Goal: Task Accomplishment & Management: Use online tool/utility

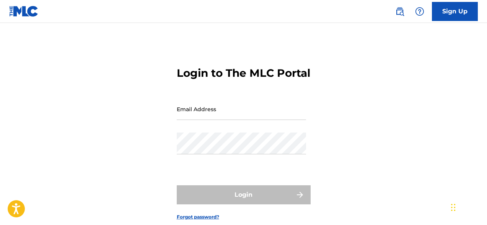
click at [232, 120] on input "Email Address" at bounding box center [241, 109] width 129 height 22
type input "[EMAIL_ADDRESS][DOMAIN_NAME]"
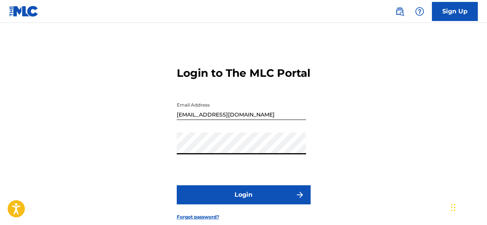
click at [274, 205] on button "Login" at bounding box center [244, 194] width 134 height 19
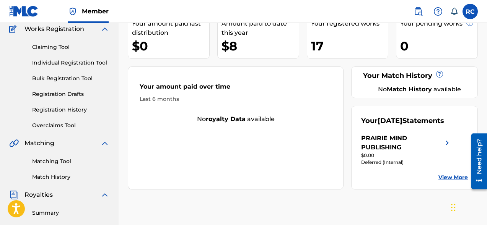
scroll to position [67, 0]
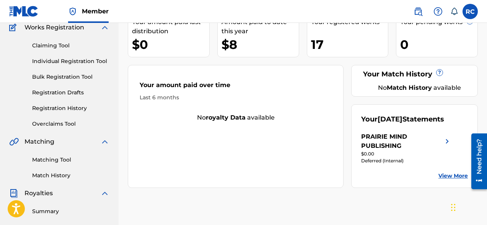
click at [450, 180] on link "View More" at bounding box center [452, 176] width 29 height 8
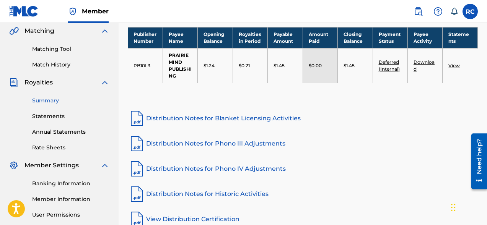
scroll to position [182, 0]
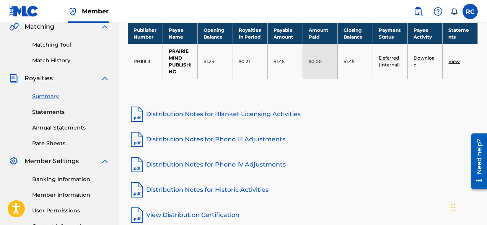
click at [359, 78] on td "$1.45" at bounding box center [355, 61] width 35 height 35
click at [241, 115] on link "Distribution Notes for Blanket Licensing Activities" at bounding box center [303, 114] width 350 height 18
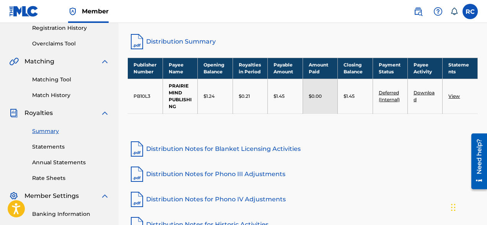
scroll to position [147, 0]
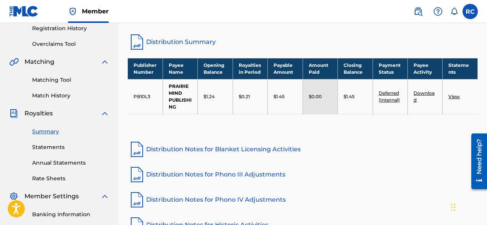
click at [451, 97] on link "View" at bounding box center [453, 97] width 11 height 6
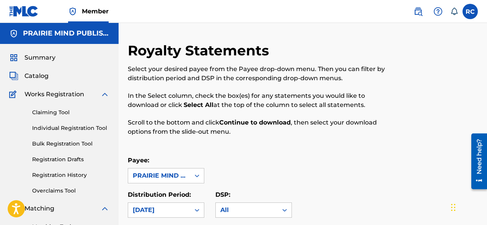
click at [65, 112] on link "Claiming Tool" at bounding box center [70, 113] width 77 height 8
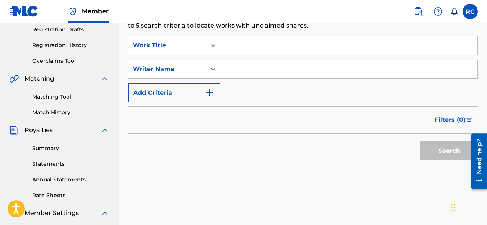
scroll to position [131, 0]
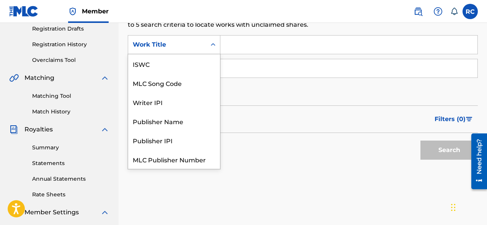
click at [211, 47] on icon "Search Form" at bounding box center [213, 45] width 8 height 8
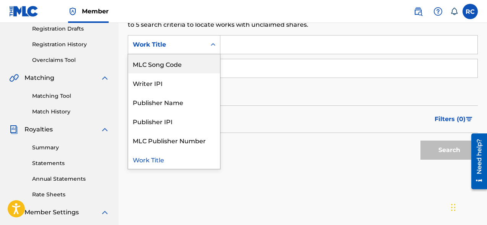
scroll to position [0, 0]
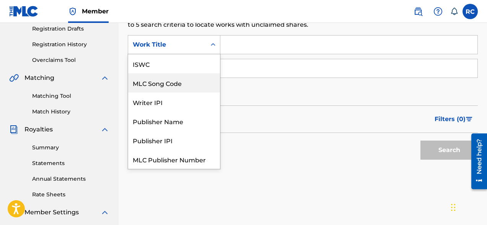
click at [251, 154] on div "Search" at bounding box center [303, 148] width 350 height 31
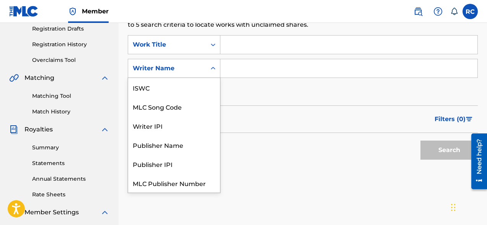
click at [213, 67] on icon "Search Form" at bounding box center [213, 69] width 8 height 8
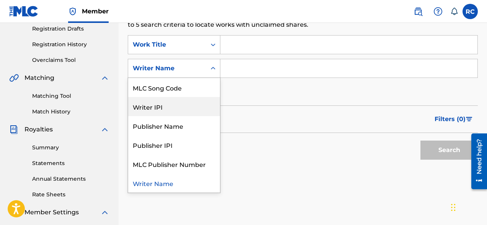
click at [233, 72] on input "Search Form" at bounding box center [348, 68] width 257 height 18
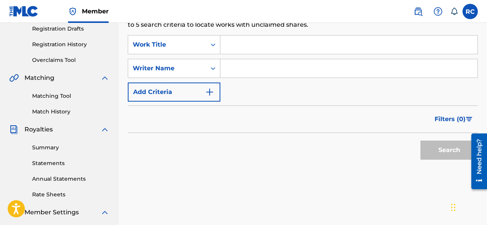
type input "[PERSON_NAME]"
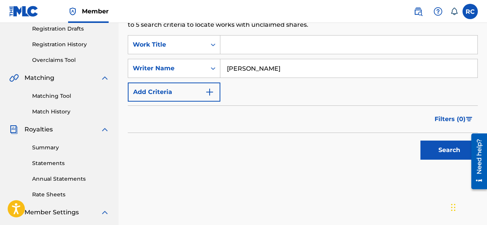
click at [234, 41] on input "Search Form" at bounding box center [348, 45] width 257 height 18
type input "[PERSON_NAME]'s mandolin"
click at [420, 141] on button "Search" at bounding box center [448, 150] width 57 height 19
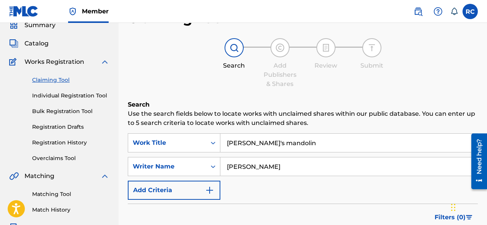
scroll to position [0, 0]
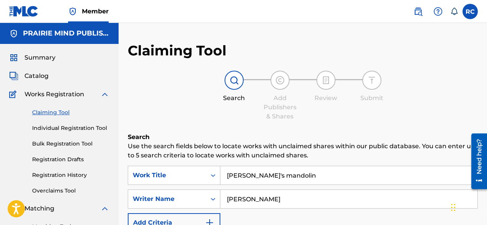
click at [35, 78] on span "Catalog" at bounding box center [36, 75] width 24 height 9
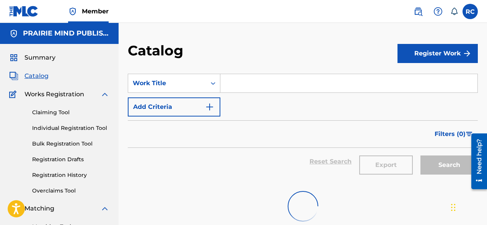
click at [467, 14] on label at bounding box center [469, 11] width 15 height 15
click at [470, 11] on input "RC [PERSON_NAME] [EMAIL_ADDRESS][DOMAIN_NAME] Notification Preferences Profile …" at bounding box center [470, 11] width 0 height 0
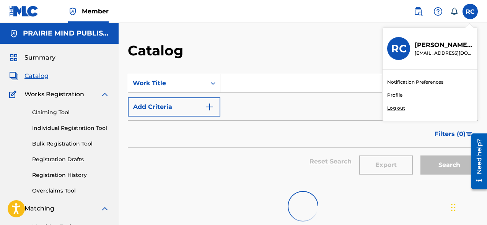
click at [397, 108] on p "Log out" at bounding box center [396, 108] width 18 height 7
click at [470, 11] on input "RC [PERSON_NAME] [EMAIL_ADDRESS][DOMAIN_NAME] Notification Preferences Profile …" at bounding box center [470, 11] width 0 height 0
